Goal: Task Accomplishment & Management: Manage account settings

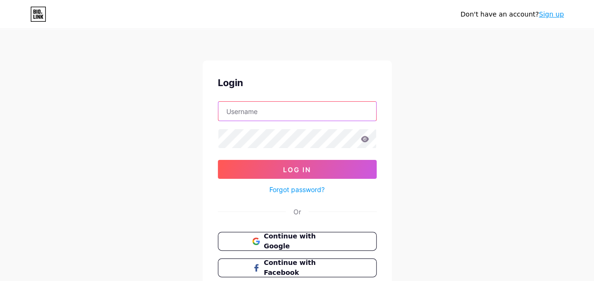
click at [256, 112] on input "text" at bounding box center [297, 111] width 158 height 19
paste input "[PERSON_NAME][EMAIL_ADDRESS][PERSON_NAME][DOMAIN_NAME]"
type input "[PERSON_NAME][EMAIL_ADDRESS][PERSON_NAME][DOMAIN_NAME]"
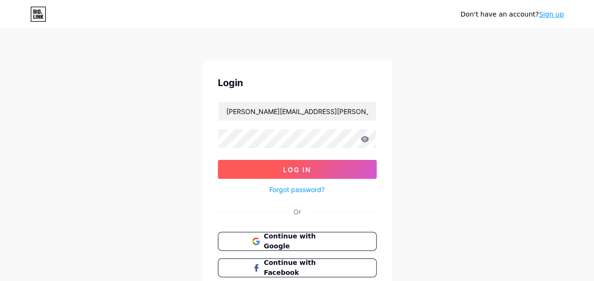
click at [273, 170] on button "Log In" at bounding box center [297, 169] width 159 height 19
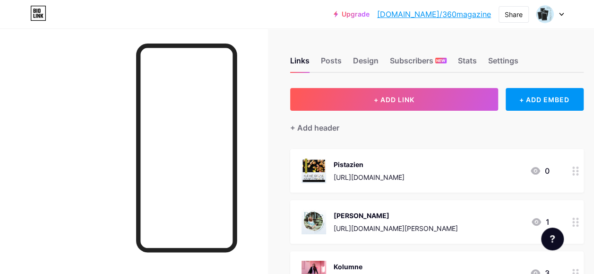
click at [73, 91] on div at bounding box center [133, 165] width 267 height 274
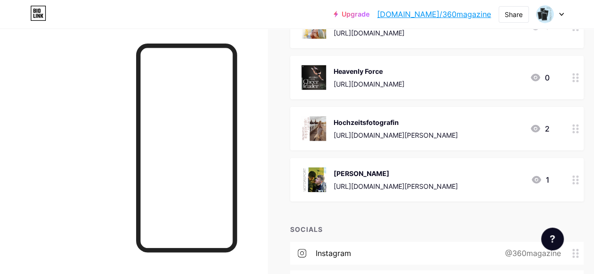
scroll to position [3075, 0]
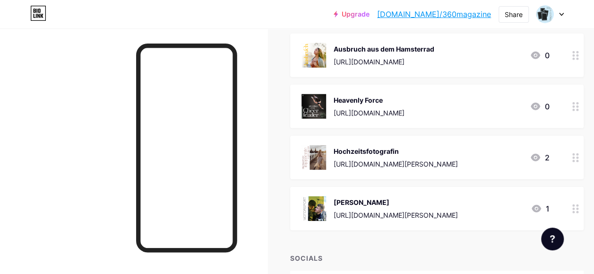
click at [322, 211] on img at bounding box center [313, 208] width 25 height 25
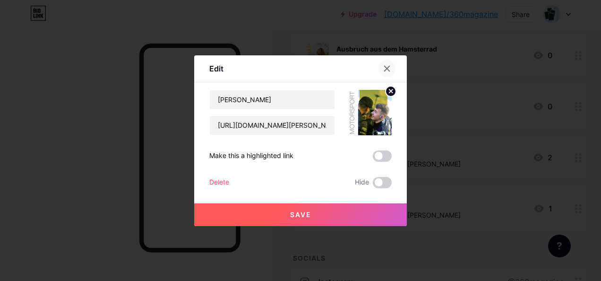
click at [386, 67] on icon at bounding box center [387, 69] width 8 height 8
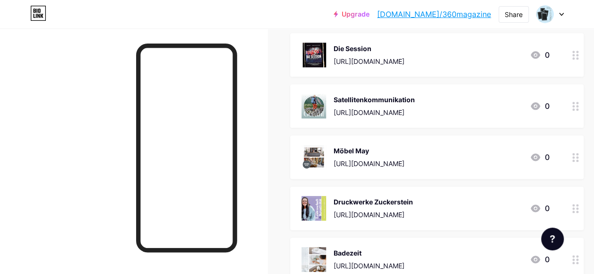
scroll to position [524, 0]
click at [559, 14] on icon at bounding box center [561, 14] width 5 height 3
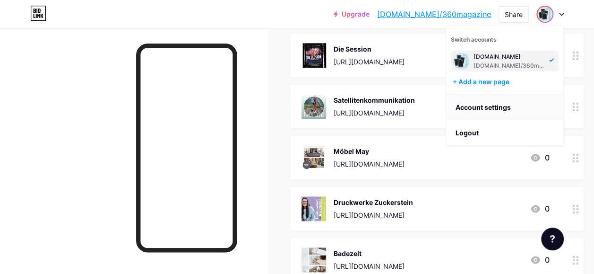
click at [481, 106] on link "Account settings" at bounding box center [504, 107] width 117 height 26
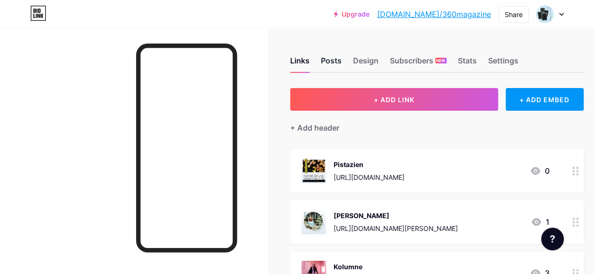
click at [333, 60] on div "Posts" at bounding box center [331, 63] width 21 height 17
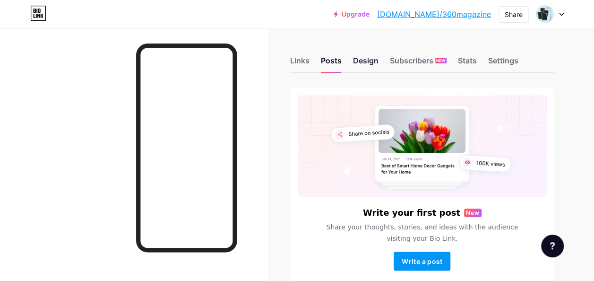
click at [371, 61] on div "Design" at bounding box center [366, 63] width 26 height 17
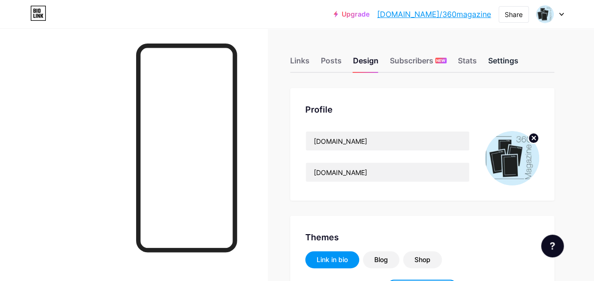
click at [501, 59] on div "Settings" at bounding box center [503, 63] width 30 height 17
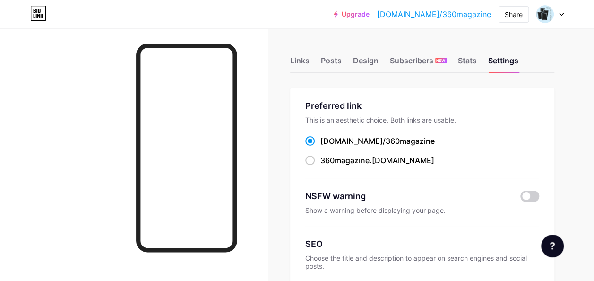
click at [267, 65] on div at bounding box center [133, 168] width 267 height 281
click at [309, 64] on div "Links" at bounding box center [299, 63] width 19 height 17
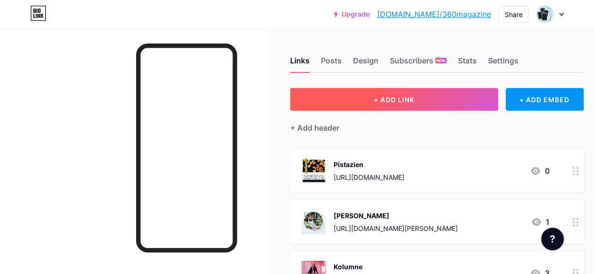
click at [411, 99] on span "+ ADD LINK" at bounding box center [394, 99] width 41 height 8
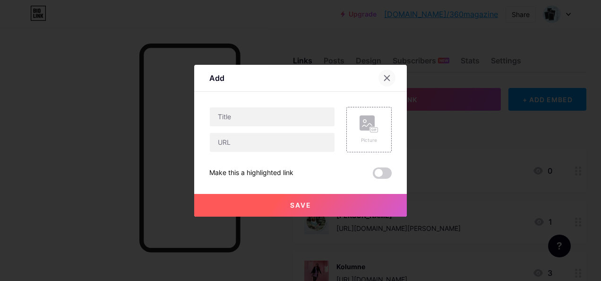
click at [383, 76] on icon at bounding box center [387, 78] width 8 height 8
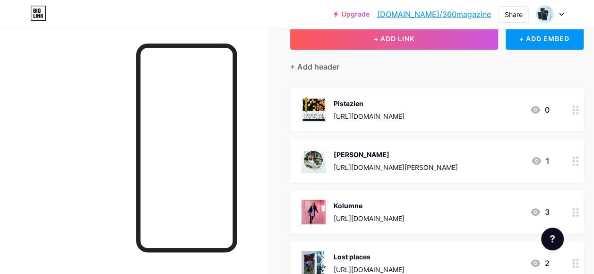
scroll to position [142, 0]
